Goal: Complete application form

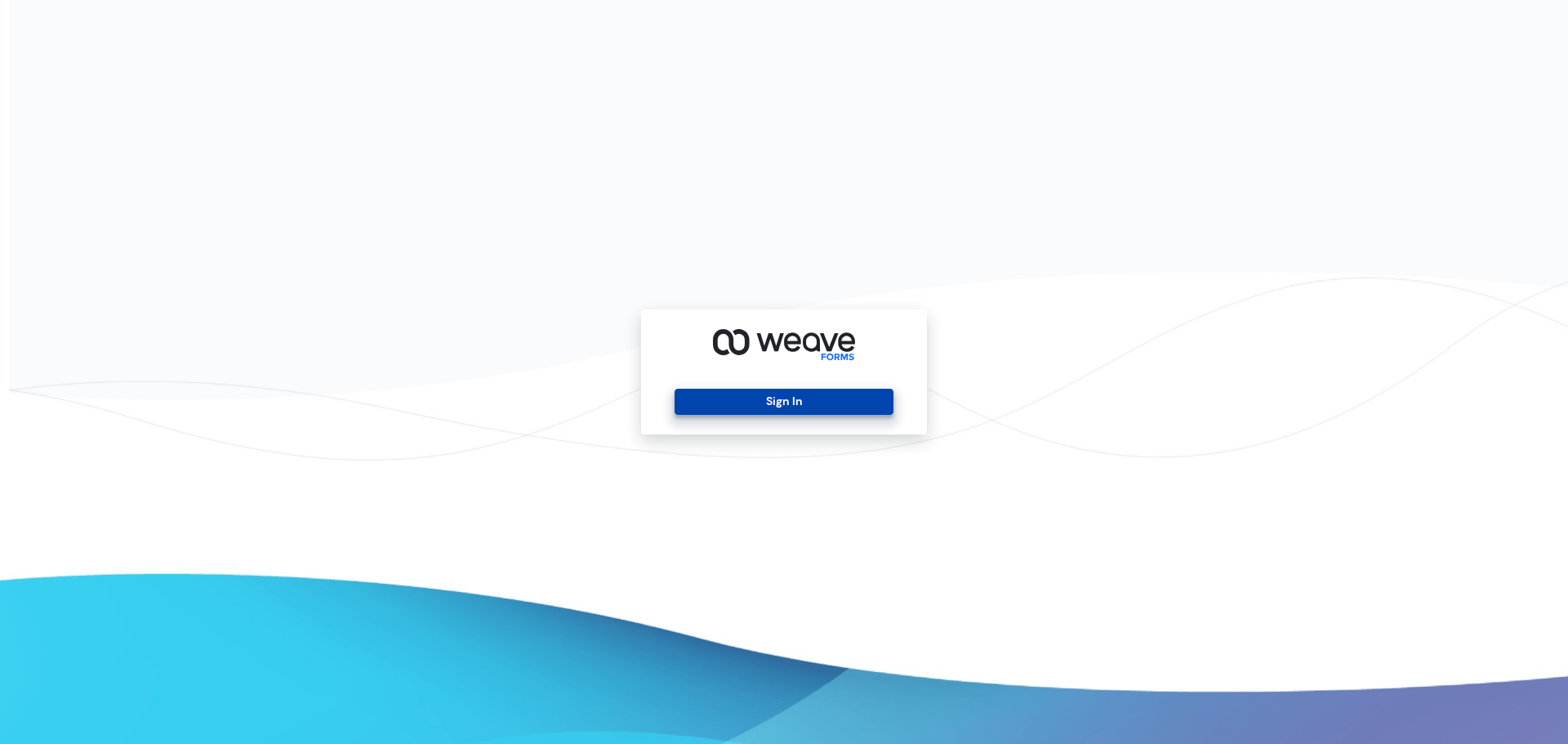
click at [766, 405] on button "Sign In" at bounding box center [783, 402] width 218 height 26
